Goal: Transaction & Acquisition: Purchase product/service

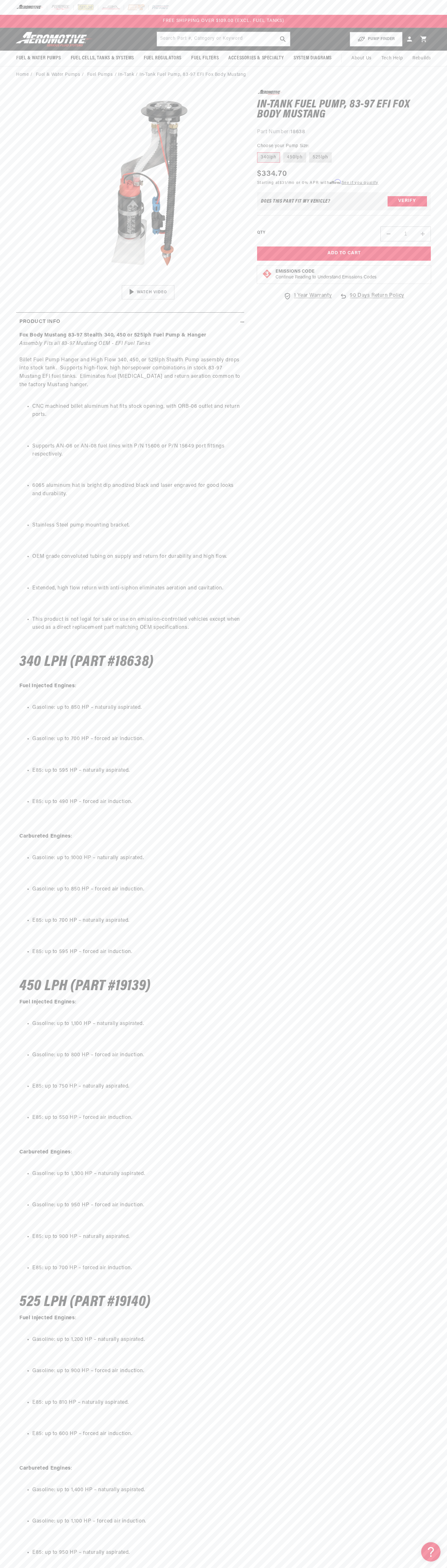
click at [243, 10] on div at bounding box center [224, 7] width 447 height 15
click at [433, 208] on section "0.0 star rating Write a review In-Tank Fuel Pump, 83-97 EFI Fox Body Mustang In…" at bounding box center [224, 884] width 447 height 1601
click at [164, 1563] on html "Skip to content Your cart Your cart is empty Loading... You may also like Subto…" at bounding box center [224, 784] width 447 height 1568
click at [23, 933] on div "Fox Body Mustang 83-97 Stealth 340, 450 or 525lph Fuel Pump & Hanger Assembly F…" at bounding box center [130, 959] width 228 height 1257
